Goal: Task Accomplishment & Management: Manage account settings

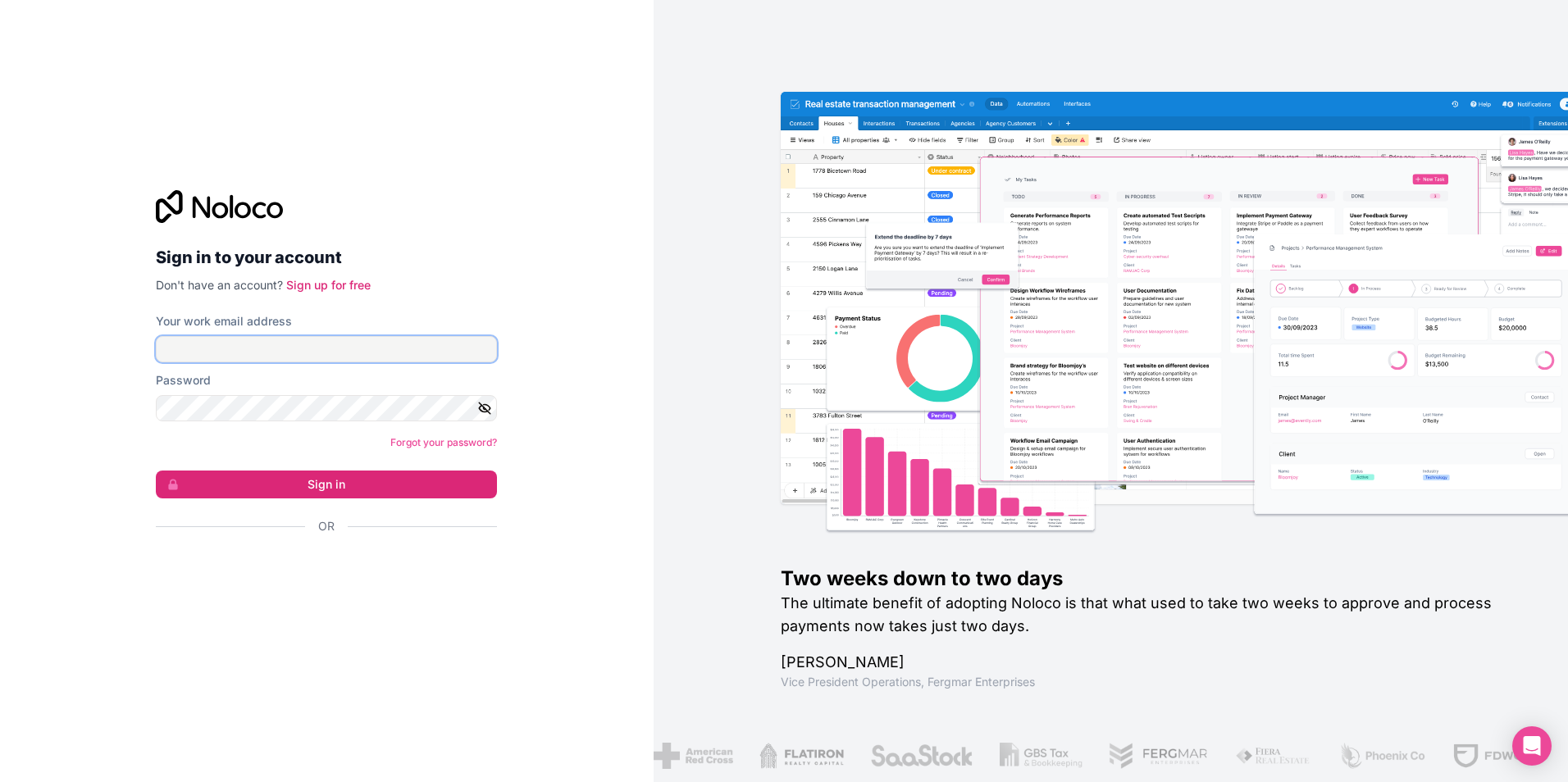
click at [236, 354] on input "Your work email address" at bounding box center [326, 349] width 341 height 26
type input "[EMAIL_ADDRESS][DOMAIN_NAME]"
click at [156, 470] on button "Sign in" at bounding box center [326, 484] width 341 height 28
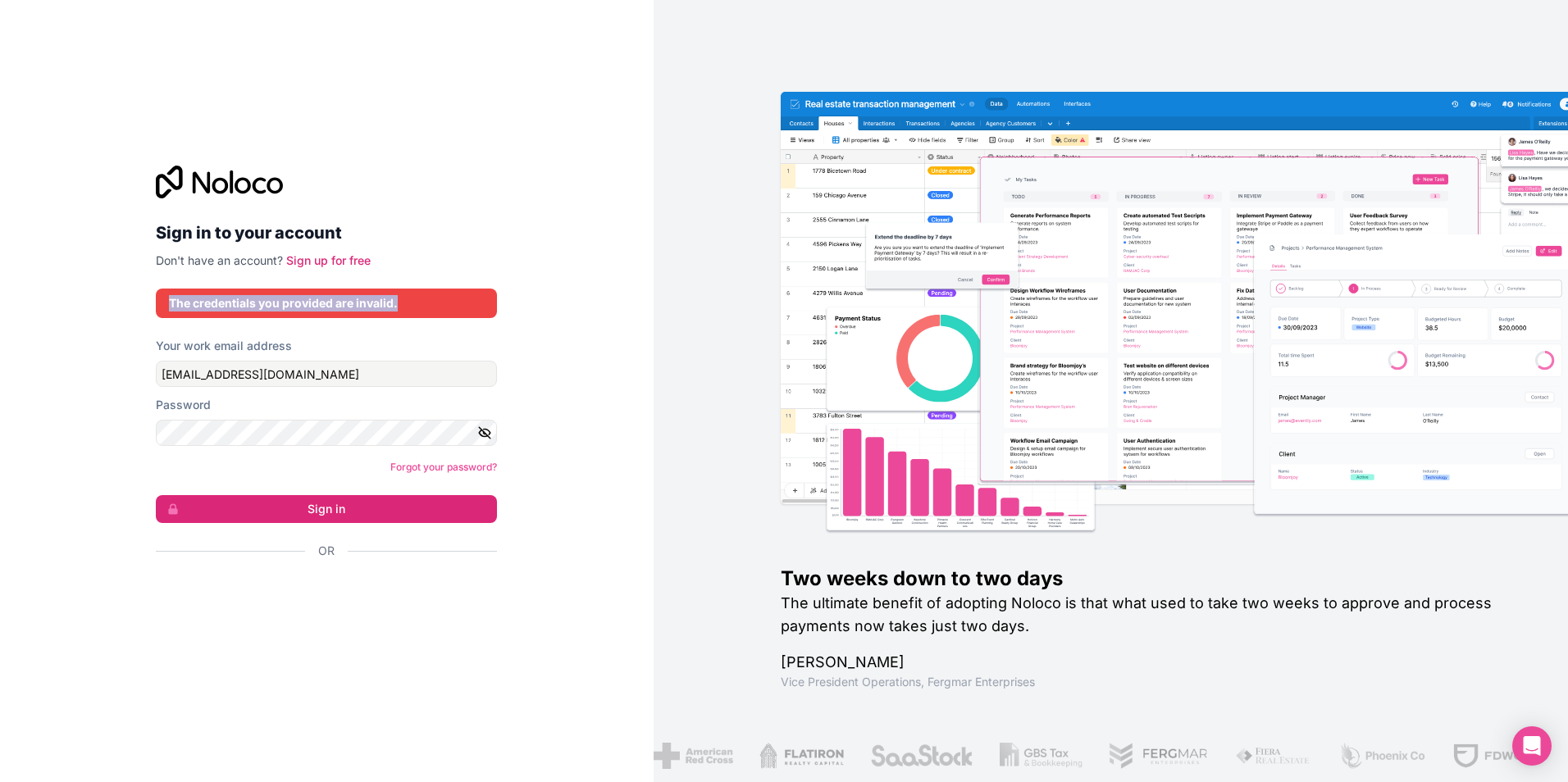
drag, startPoint x: 169, startPoint y: 304, endPoint x: 440, endPoint y: 299, distance: 271.0
click at [440, 299] on div "The credentials you provided are invalid." at bounding box center [326, 302] width 315 height 16
copy div "The credentials you provided are invalid."
click at [480, 431] on icon "button" at bounding box center [484, 433] width 15 height 15
click at [445, 470] on link "Forgot your password?" at bounding box center [444, 467] width 107 height 12
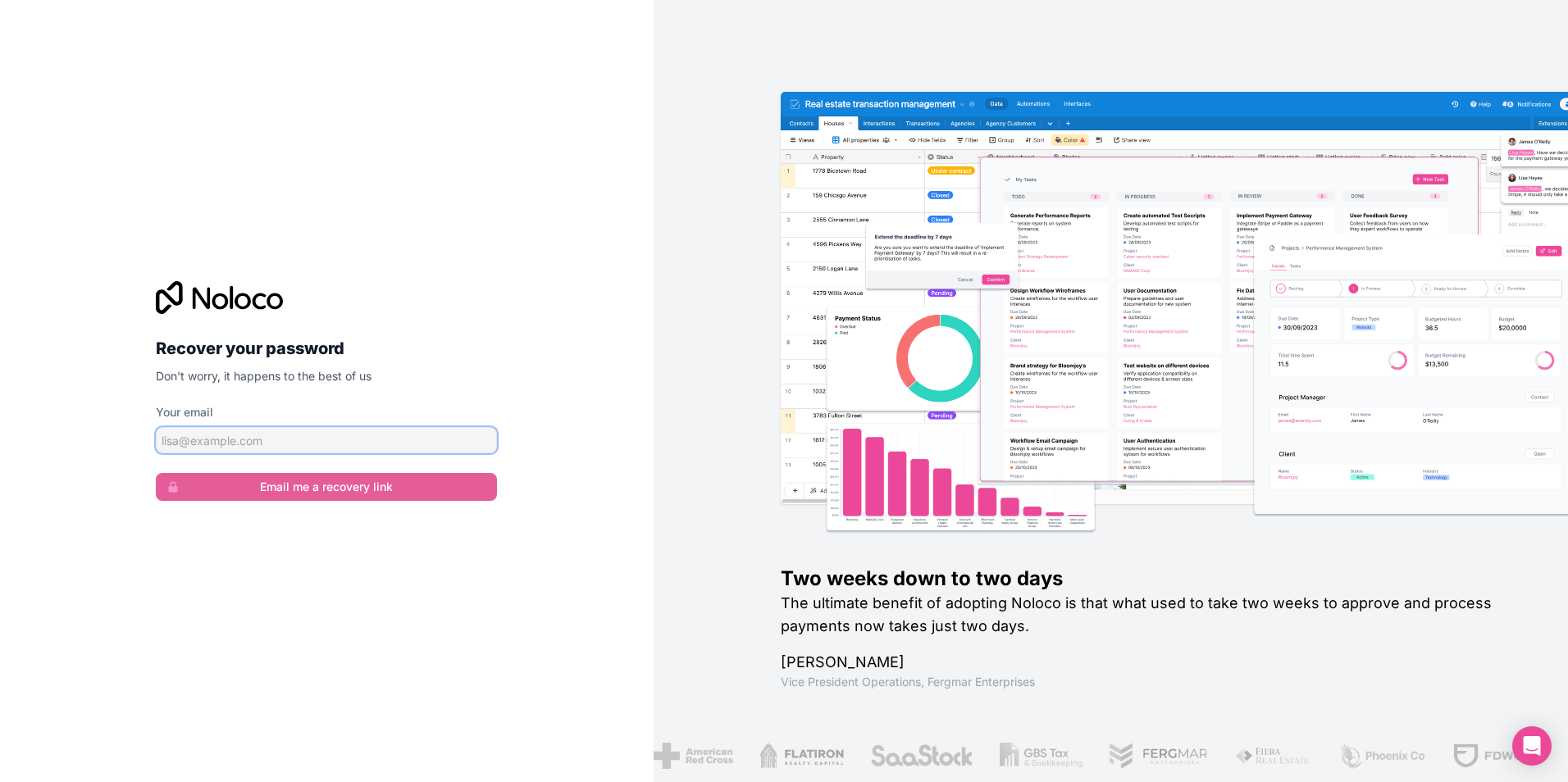
click at [240, 431] on input "Your email" at bounding box center [326, 440] width 341 height 26
type input "[EMAIL_ADDRESS][DOMAIN_NAME]"
click at [325, 488] on button "Email me a recovery link" at bounding box center [326, 487] width 341 height 28
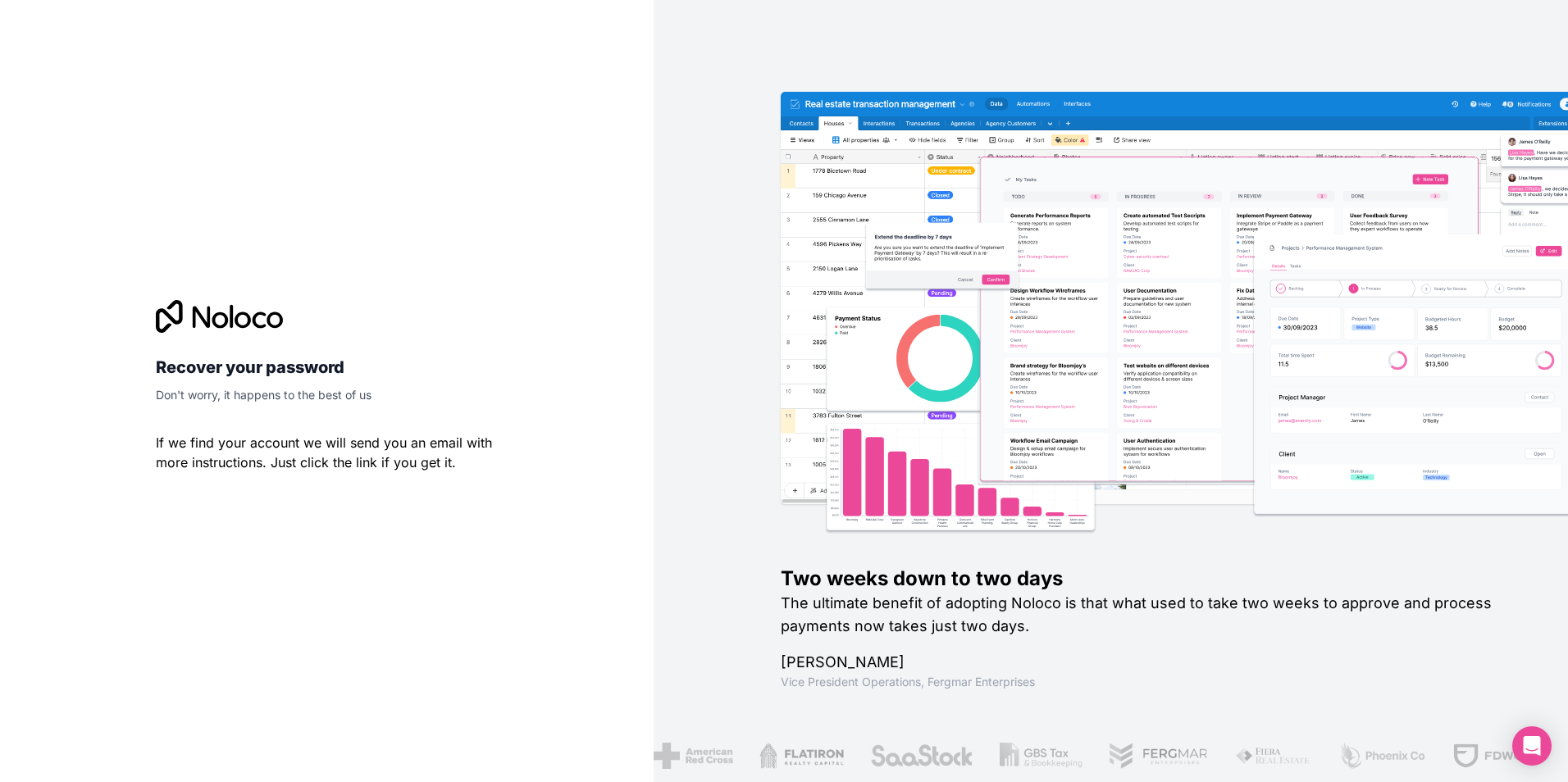
click at [952, 716] on div "Two weeks down to two days The ultimate benefit of adopting Noloco is that what…" at bounding box center [1111, 391] width 915 height 782
